Goal: Check status: Check status

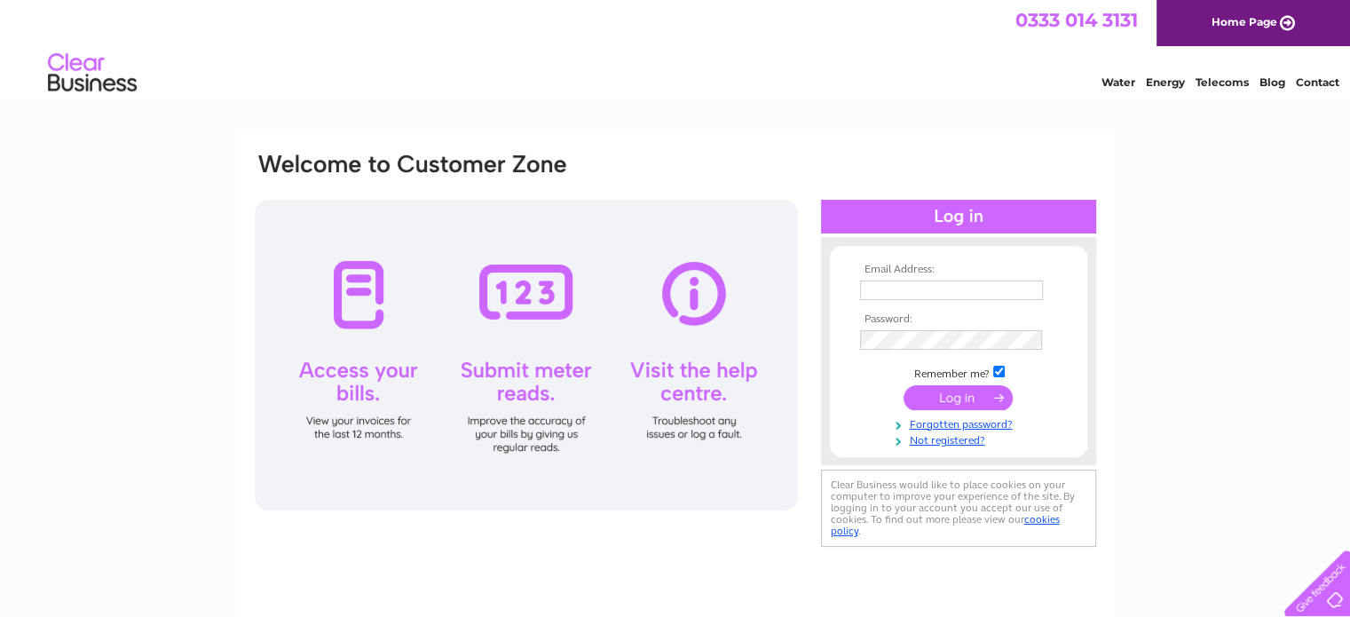
click at [934, 285] on input "text" at bounding box center [951, 291] width 183 height 20
type input "info@artandspirituality.co.uk"
click at [945, 400] on input "submit" at bounding box center [958, 397] width 109 height 25
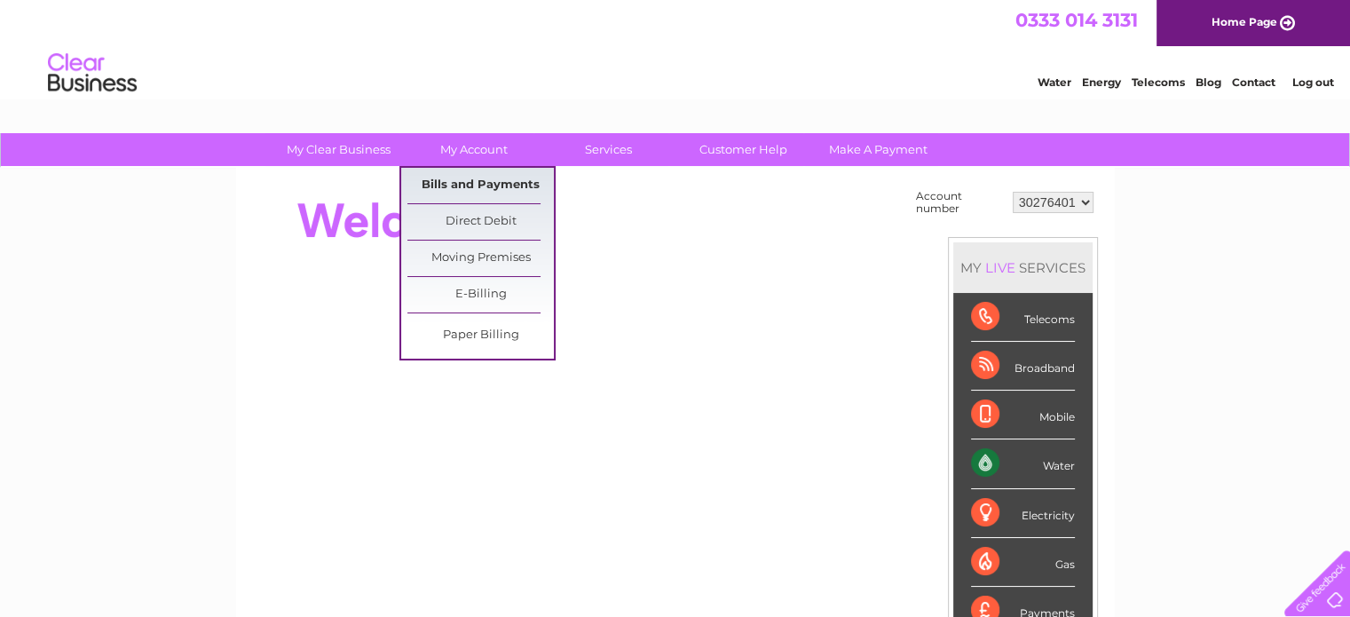
click at [482, 191] on link "Bills and Payments" at bounding box center [481, 186] width 146 height 36
click at [476, 190] on link "Bills and Payments" at bounding box center [481, 186] width 146 height 36
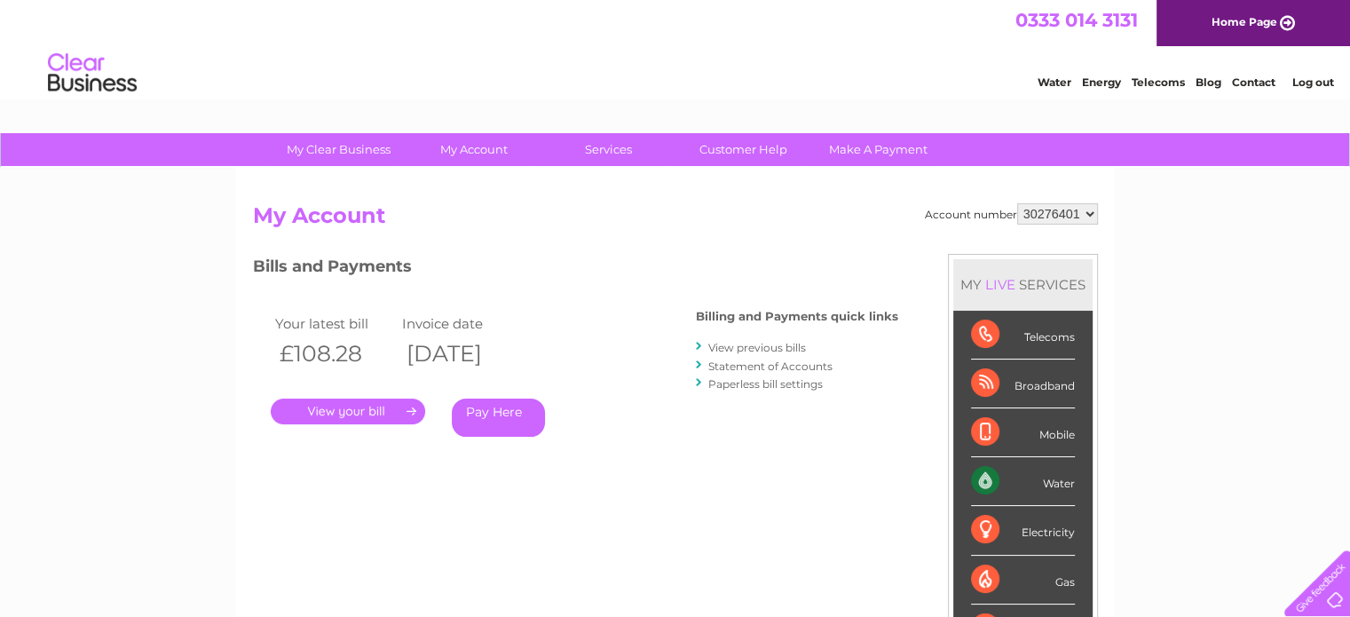
click at [1072, 209] on select "30276401" at bounding box center [1057, 213] width 81 height 21
click at [620, 221] on h2 "My Account" at bounding box center [675, 220] width 845 height 34
click at [776, 342] on link "View previous bills" at bounding box center [758, 347] width 98 height 13
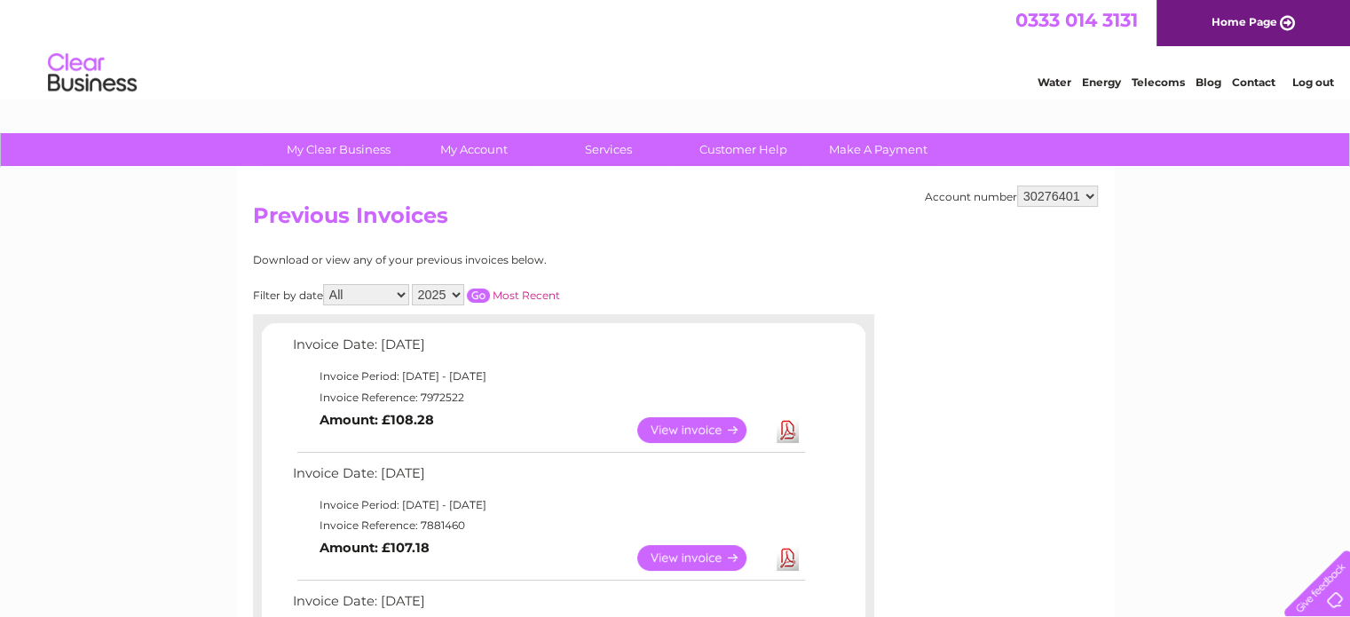
click at [458, 297] on select "2025 2024 2023" at bounding box center [438, 294] width 52 height 21
click at [414, 284] on select "2025 2024 2023" at bounding box center [438, 294] width 52 height 21
click at [478, 291] on input "button" at bounding box center [478, 296] width 23 height 14
click at [463, 294] on select "2025 2024 2023" at bounding box center [438, 294] width 52 height 21
select select "2025"
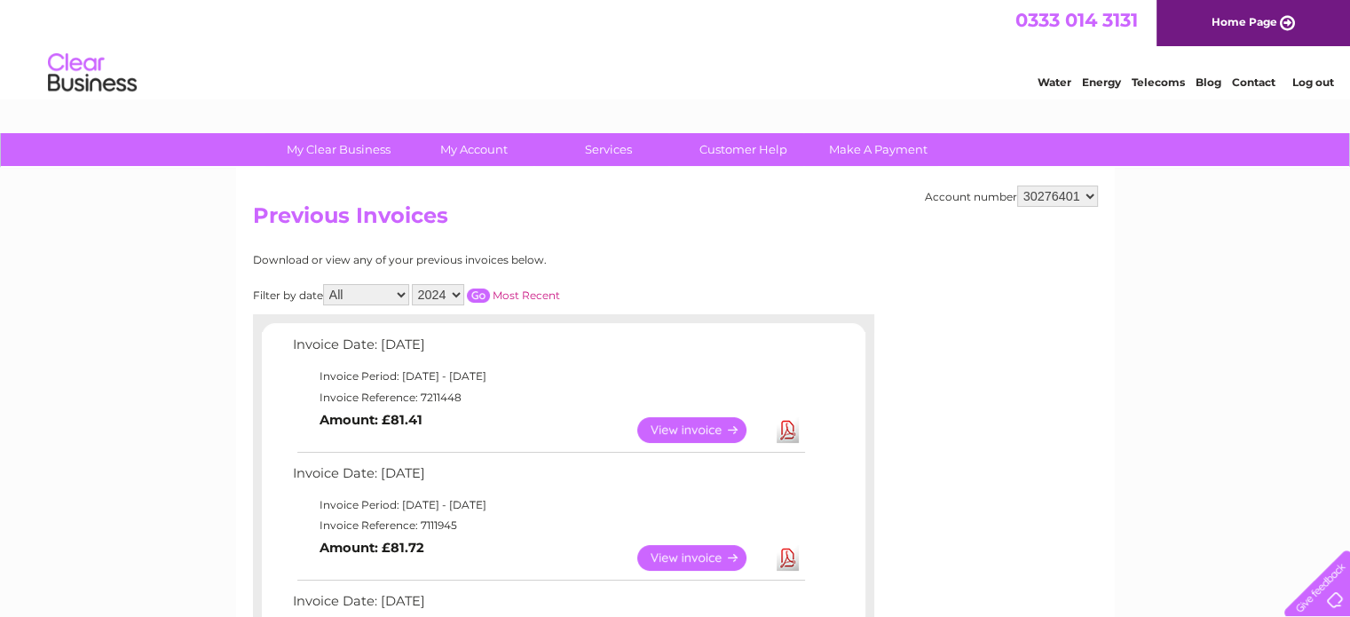
click at [414, 284] on select "2025 2024 2023" at bounding box center [438, 294] width 52 height 21
click at [479, 294] on input "button" at bounding box center [478, 296] width 23 height 14
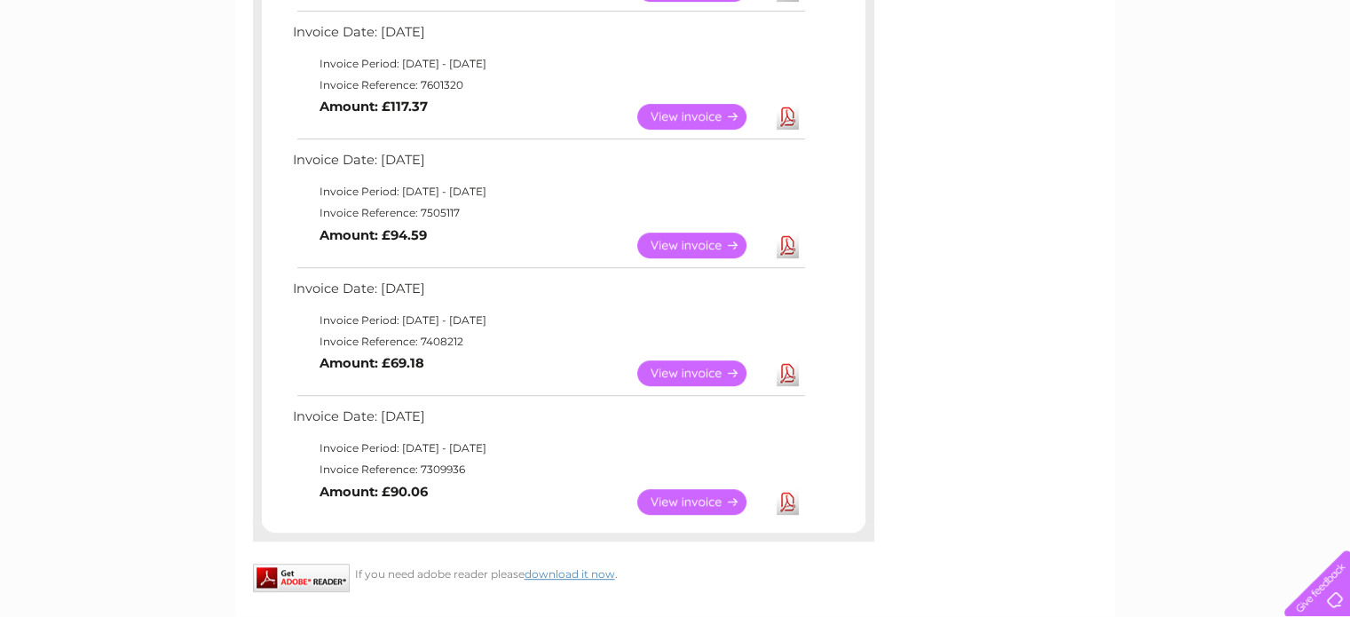
scroll to position [828, 0]
